Goal: Answer question/provide support

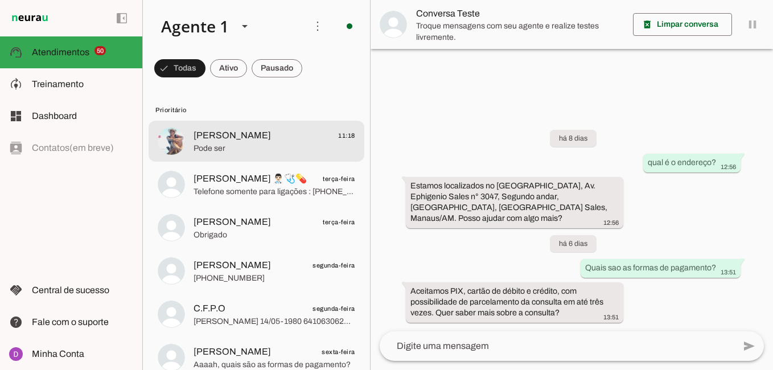
click at [217, 139] on span "[PERSON_NAME]" at bounding box center [232, 136] width 77 height 14
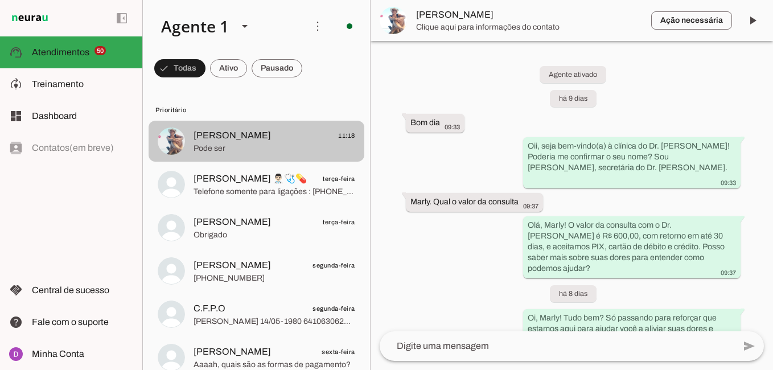
scroll to position [807, 0]
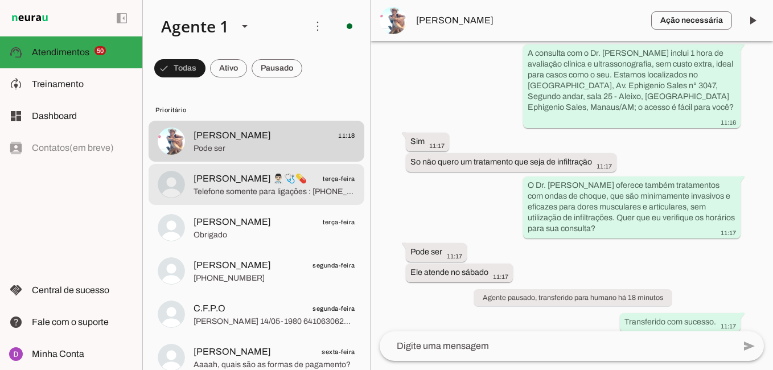
click at [286, 200] on md-item "[PERSON_NAME] 👨🏻‍⚕️🩺💊 terça-feira Telefone somente para ligações : [PHONE_NUMBE…" at bounding box center [257, 184] width 216 height 41
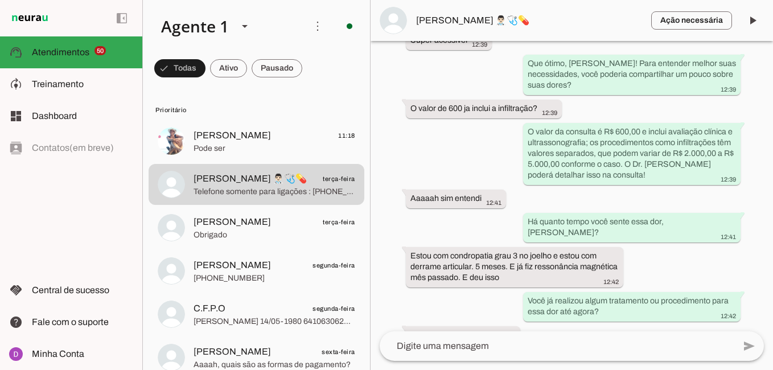
scroll to position [280, 0]
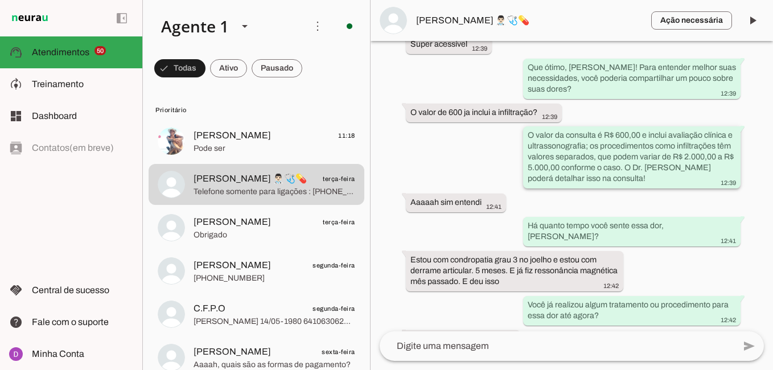
drag, startPoint x: 524, startPoint y: 121, endPoint x: 644, endPoint y: 166, distance: 129.0
click at [644, 166] on whatsapp-message-bubble "O valor da consulta é R$ 600,00 e inclui avaliação clínica e ultrassonografia; …" at bounding box center [631, 157] width 217 height 62
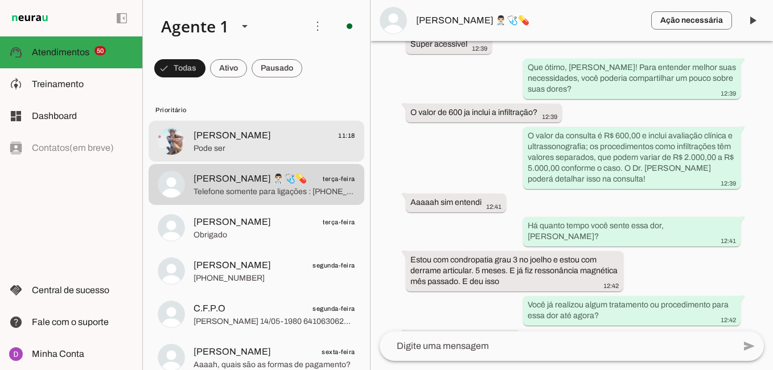
click at [236, 139] on span "[PERSON_NAME]" at bounding box center [232, 136] width 77 height 14
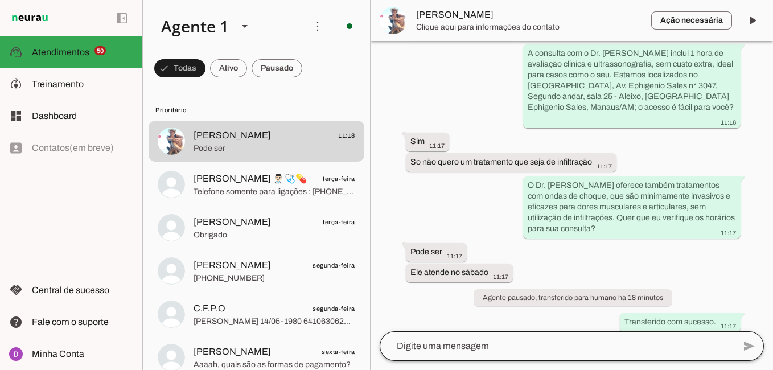
scroll to position [807, 0]
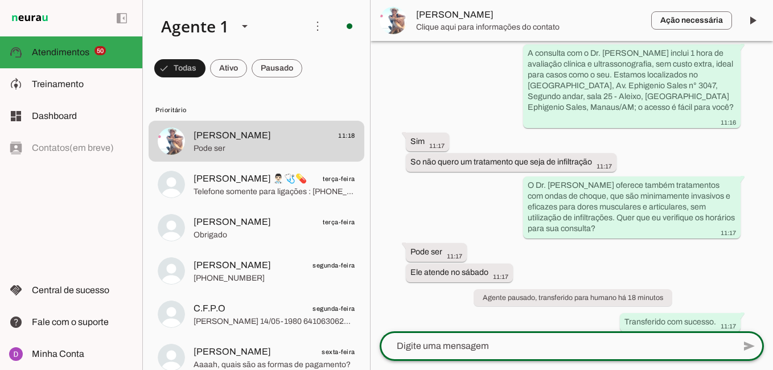
click at [528, 350] on textarea at bounding box center [557, 346] width 355 height 14
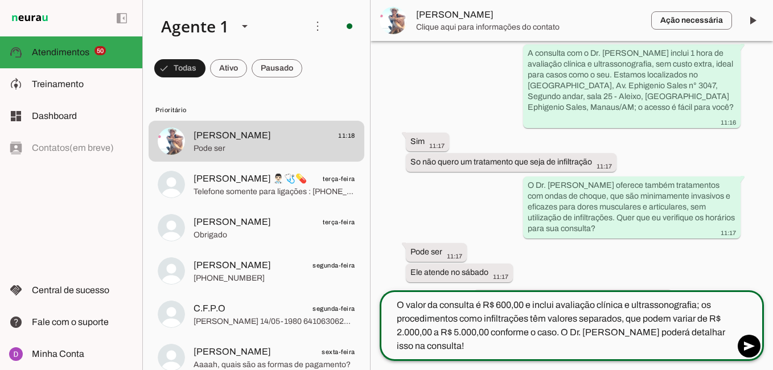
click at [528, 351] on textarea "O valor da consulta é R$ 600,00 e inclui avaliação clínica e ultrassonografia; …" at bounding box center [557, 325] width 355 height 55
type textarea "O valor da consulta é R$ 600,00 e inclui avaliação clínica e ultrassonografia; …"
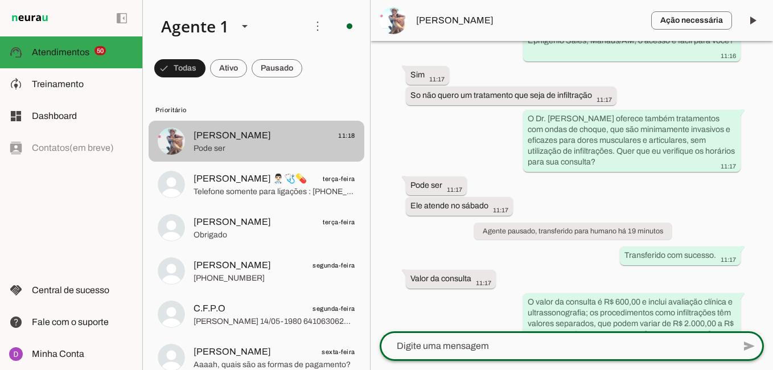
scroll to position [897, 0]
